Goal: Information Seeking & Learning: Learn about a topic

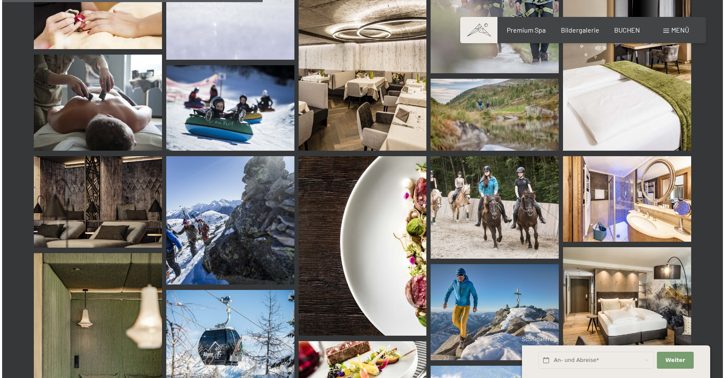
scroll to position [3696, 0]
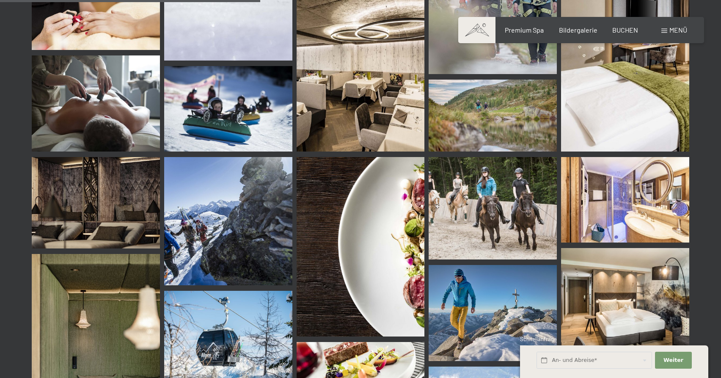
click at [681, 28] on span "Menü" at bounding box center [678, 30] width 18 height 8
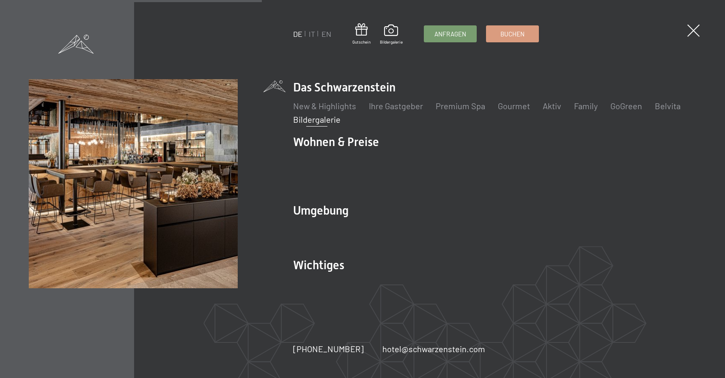
click at [156, 133] on img at bounding box center [104, 104] width 209 height 209
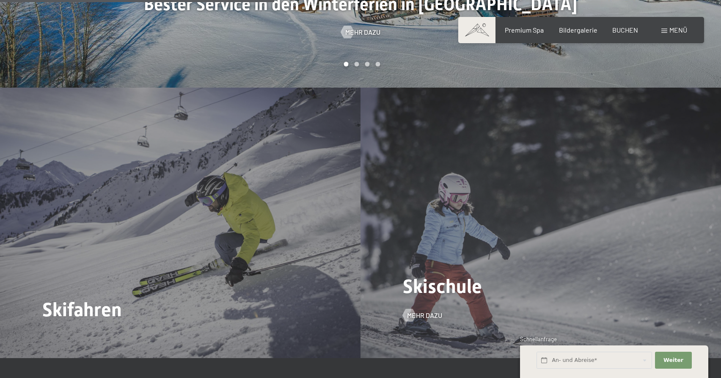
scroll to position [1192, 0]
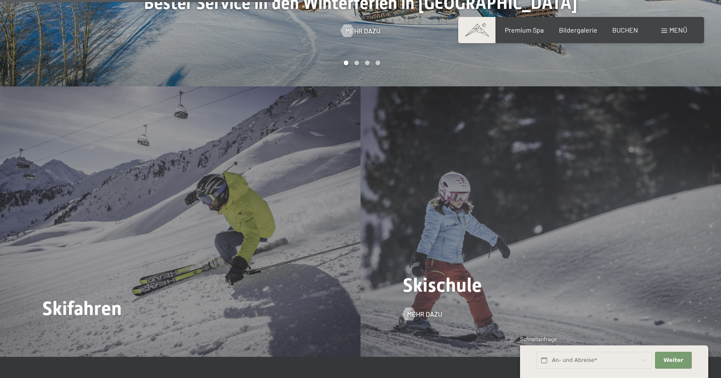
click at [442, 211] on div "Skischule Mehr dazu" at bounding box center [541, 221] width 361 height 270
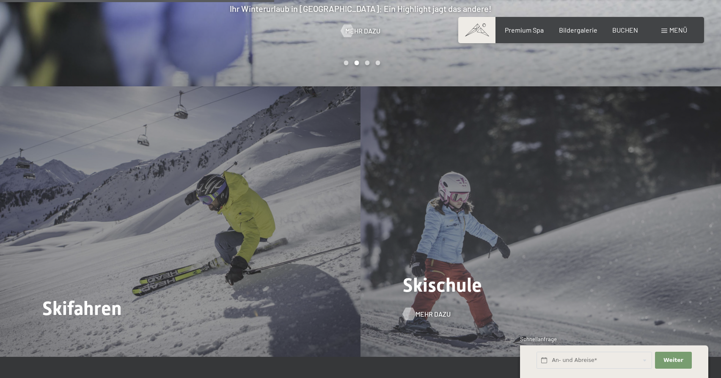
click at [431, 309] on span "Mehr dazu" at bounding box center [433, 313] width 35 height 9
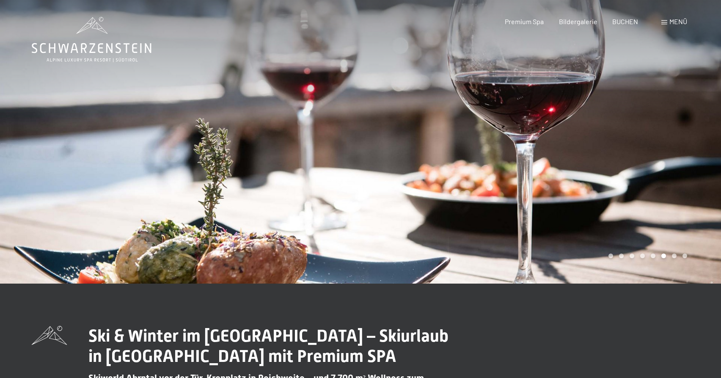
click at [219, 245] on div at bounding box center [180, 141] width 361 height 283
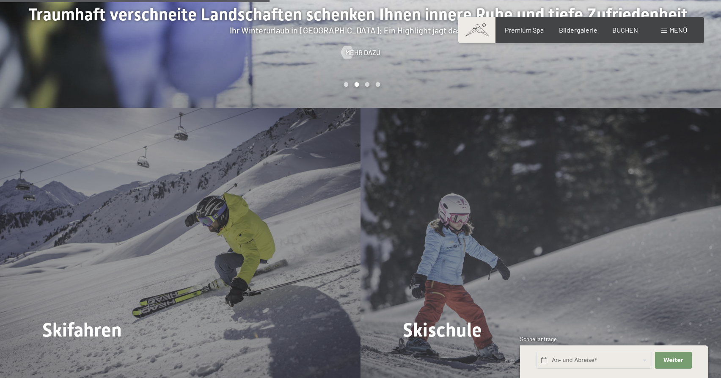
scroll to position [1171, 0]
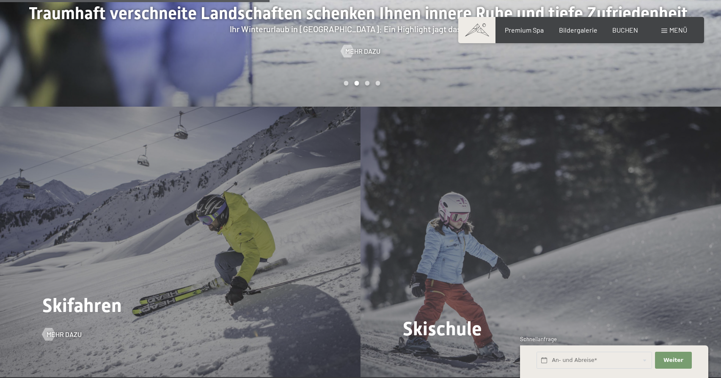
click at [196, 242] on div "Skifahren Mehr dazu" at bounding box center [180, 242] width 361 height 270
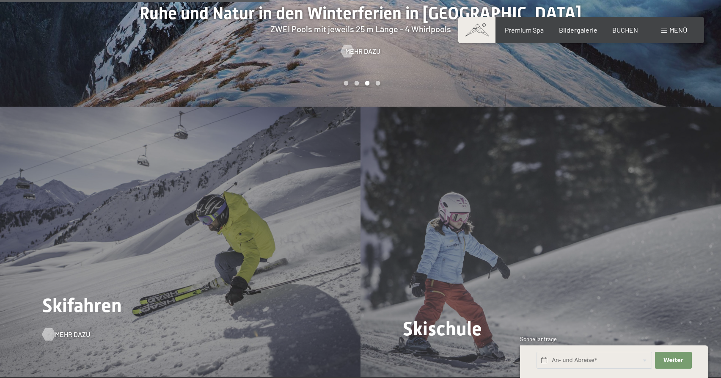
click at [69, 330] on span "Mehr dazu" at bounding box center [72, 334] width 35 height 9
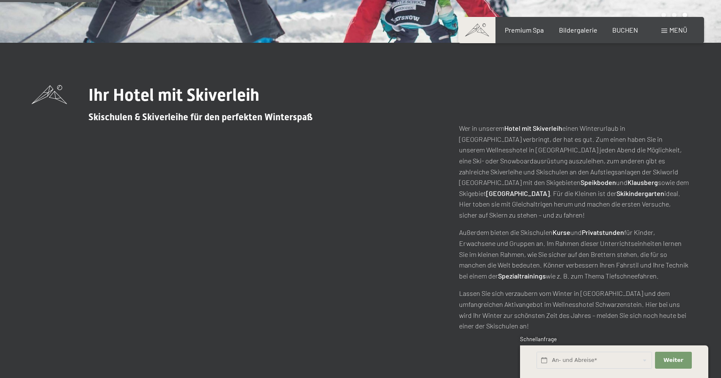
scroll to position [237, 0]
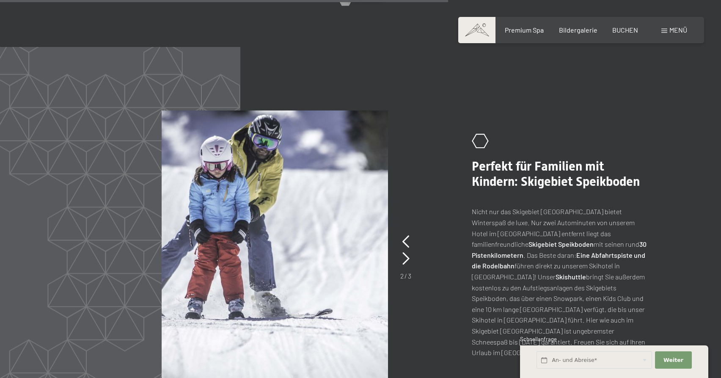
scroll to position [1864, 0]
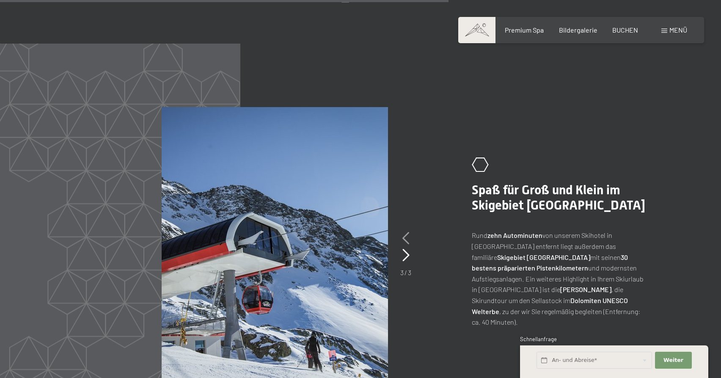
click at [406, 232] on icon at bounding box center [405, 238] width 7 height 13
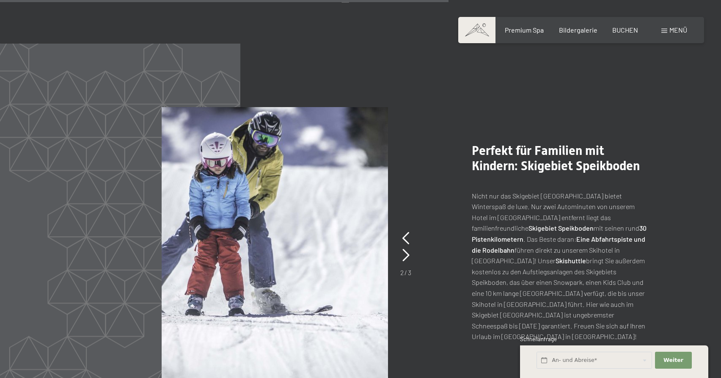
click at [525, 224] on strong "30 Pistenkilometern" at bounding box center [559, 233] width 175 height 19
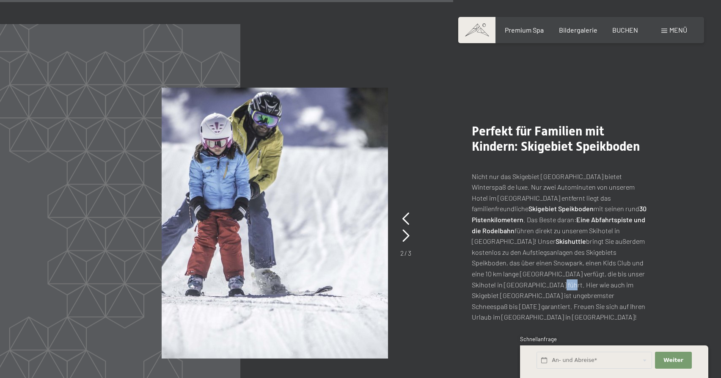
scroll to position [1884, 0]
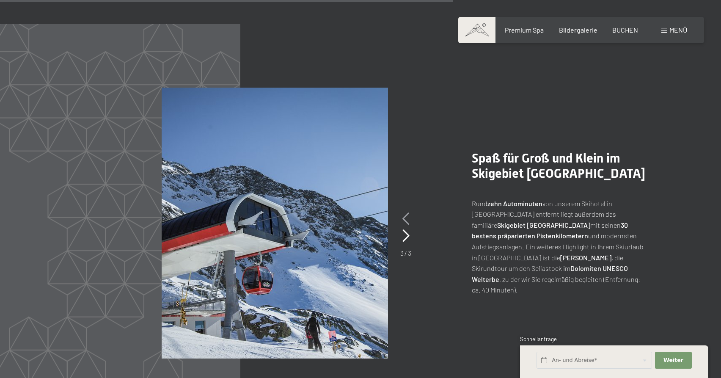
click at [405, 212] on icon at bounding box center [405, 218] width 7 height 13
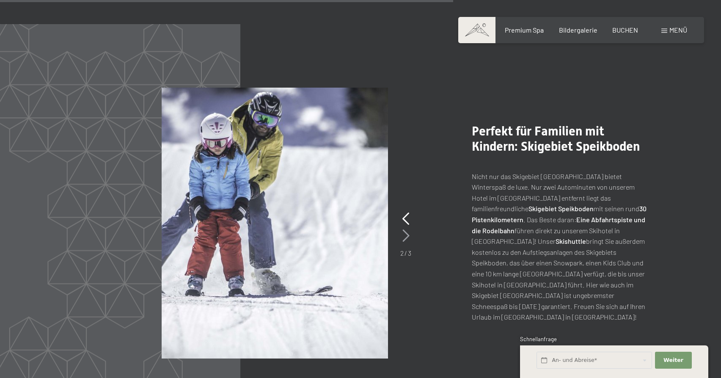
click at [405, 229] on icon at bounding box center [405, 235] width 7 height 13
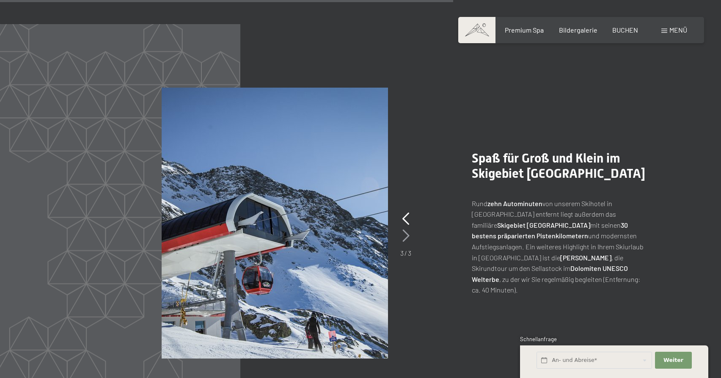
click at [405, 229] on icon at bounding box center [405, 235] width 7 height 13
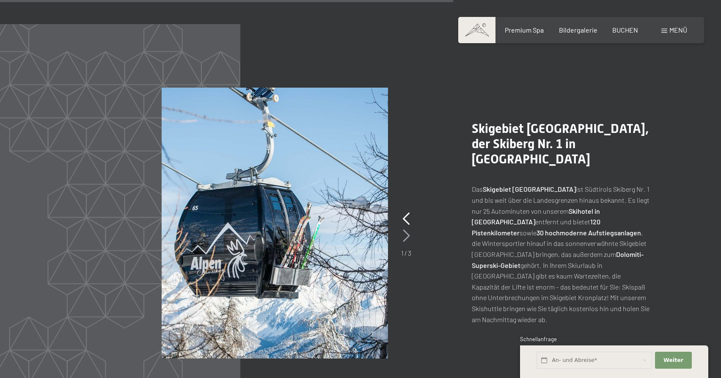
click at [405, 229] on icon at bounding box center [406, 235] width 7 height 13
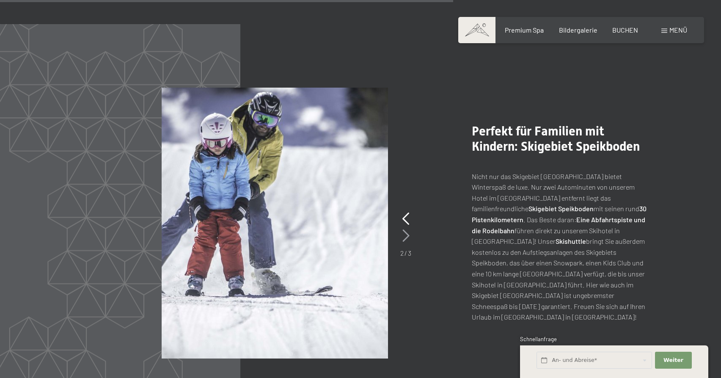
click at [405, 229] on icon at bounding box center [405, 235] width 7 height 13
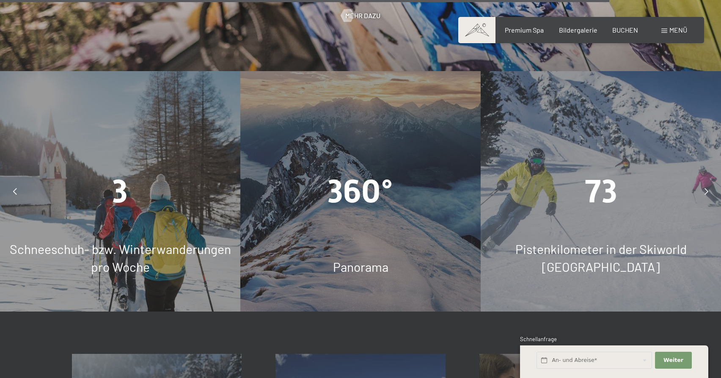
scroll to position [2548, 0]
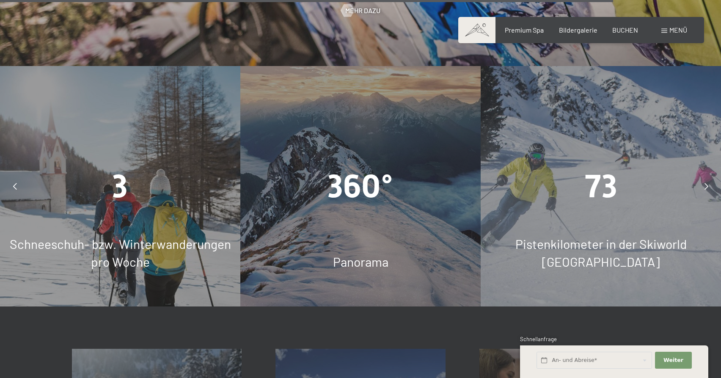
click at [136, 236] on span "Schneeschuh- bzw. Winterwanderungen pro Woche" at bounding box center [120, 252] width 221 height 33
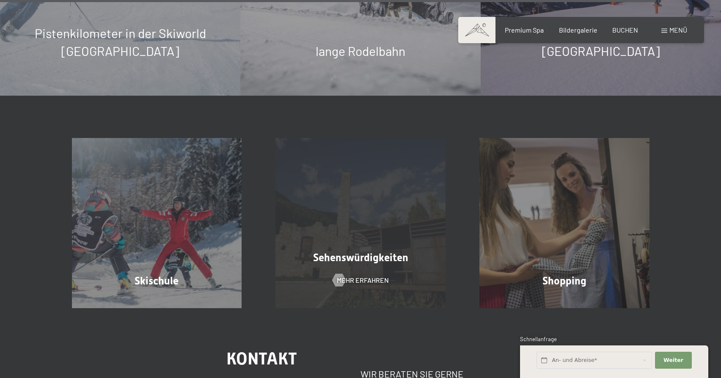
scroll to position [2777, 0]
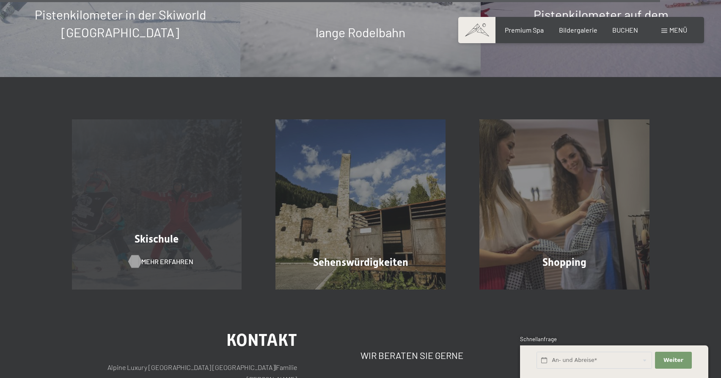
click at [143, 257] on span "Mehr erfahren" at bounding box center [167, 261] width 52 height 9
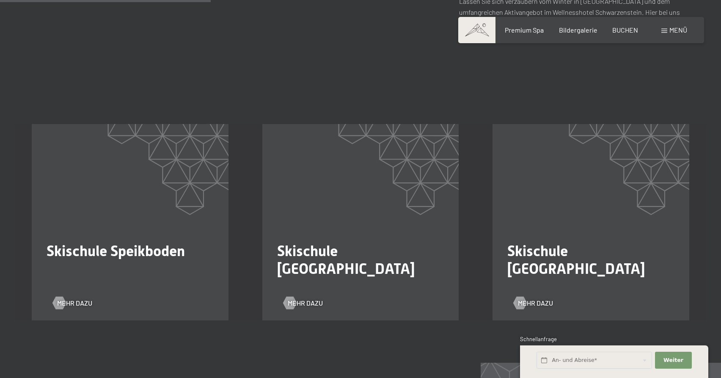
scroll to position [534, 0]
click at [313, 297] on span "Mehr dazu" at bounding box center [313, 301] width 35 height 9
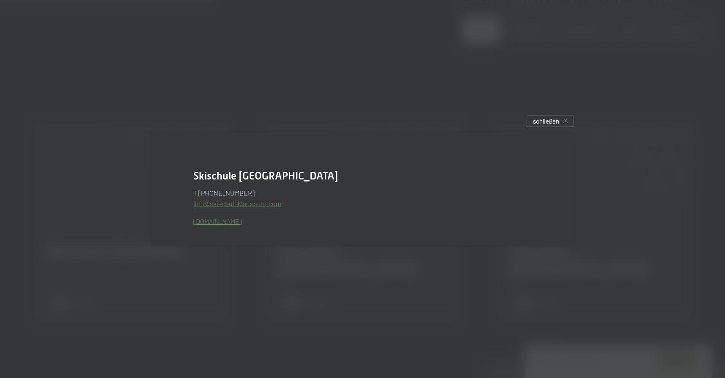
click at [241, 222] on link "[DOMAIN_NAME]" at bounding box center [217, 221] width 49 height 8
click at [572, 120] on div "schließen" at bounding box center [550, 121] width 47 height 11
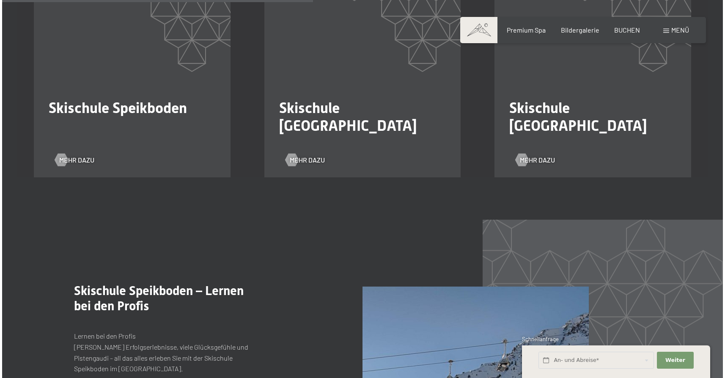
scroll to position [667, 0]
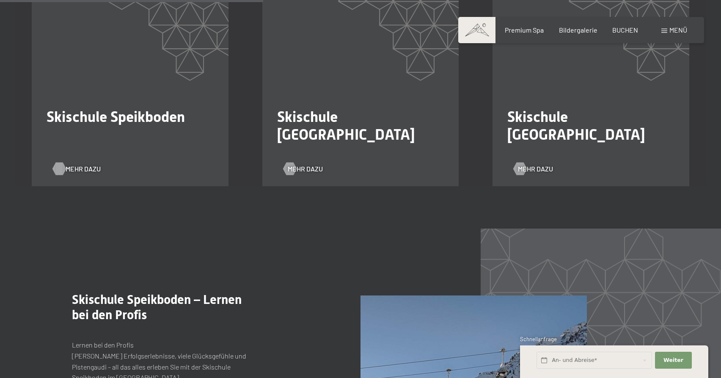
click at [81, 164] on span "Mehr dazu" at bounding box center [83, 168] width 35 height 9
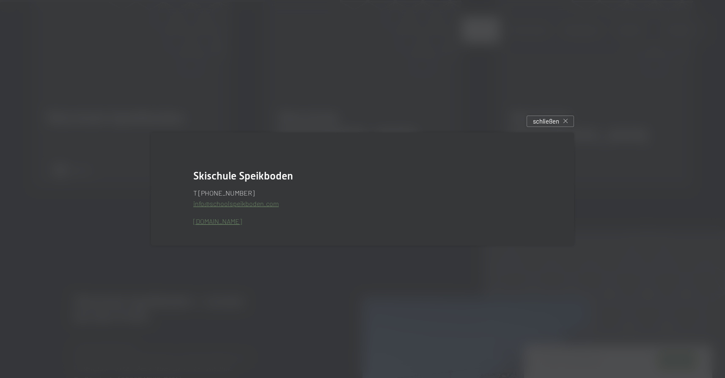
click at [226, 222] on link "www.schoolspeikboden.com" at bounding box center [217, 221] width 49 height 8
